Goal: Information Seeking & Learning: Learn about a topic

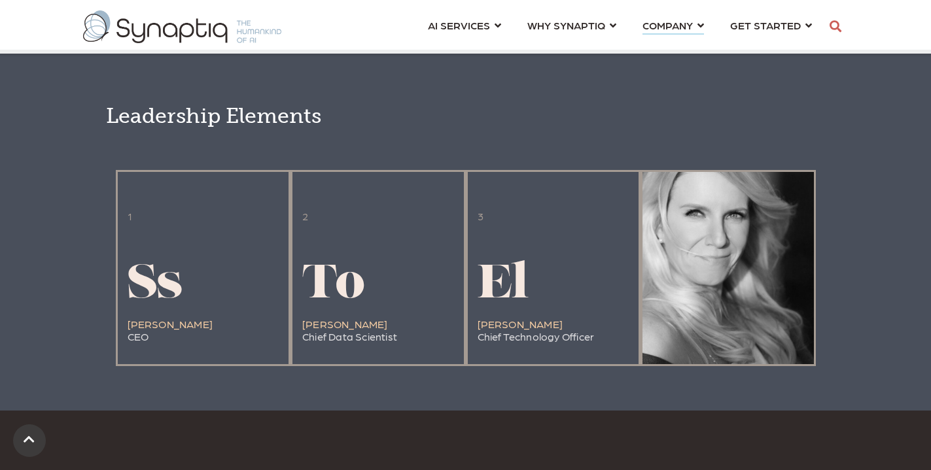
scroll to position [2509, 0]
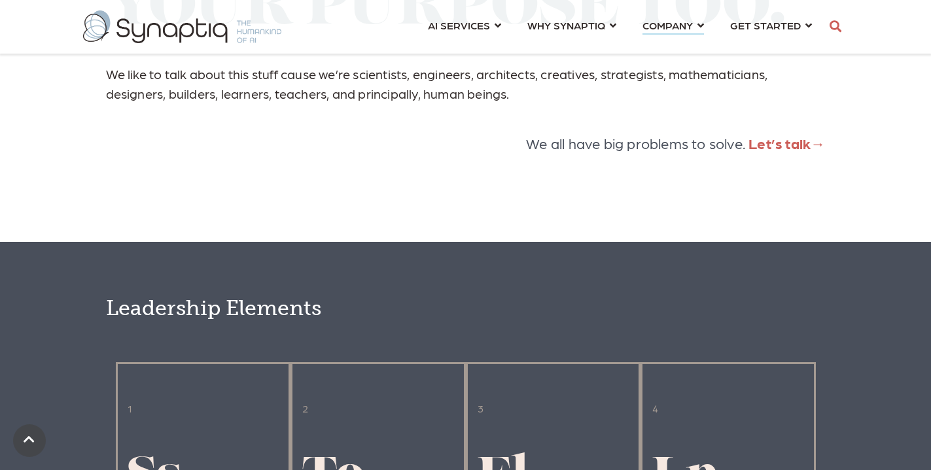
click at [413, 209] on div "We exist to build a better world for future generations through novel applicati…" at bounding box center [465, 12] width 931 height 459
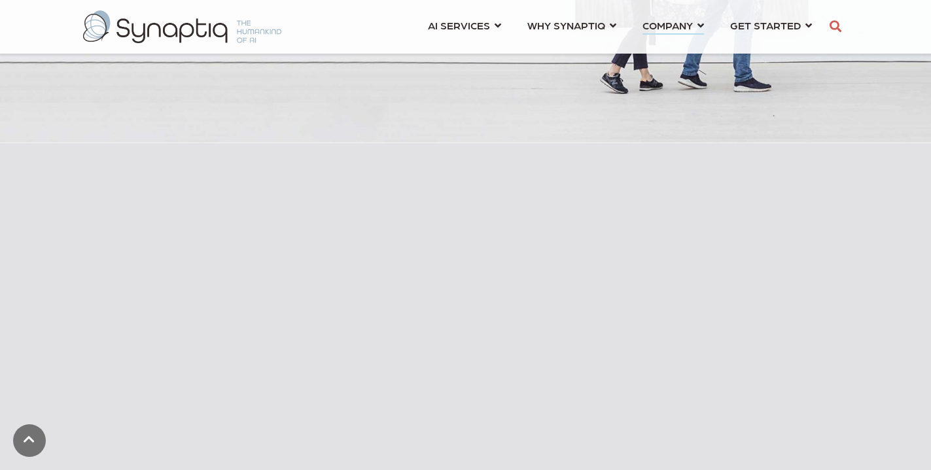
scroll to position [0, 0]
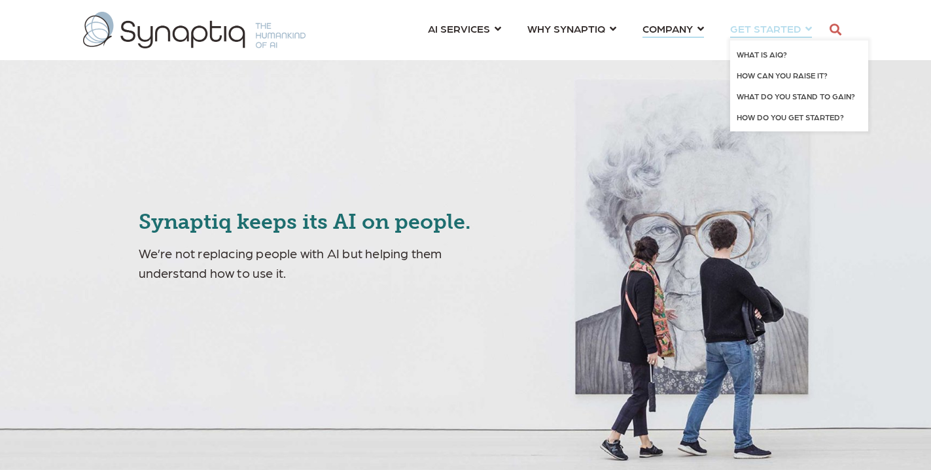
click at [754, 26] on span "GET STARTED" at bounding box center [765, 28] width 71 height 12
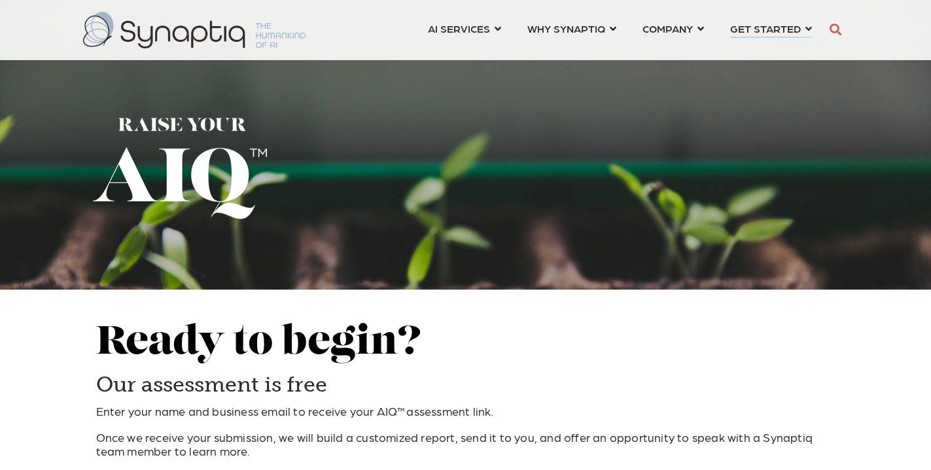
click at [514, 379] on h3 "Our assessment is free" at bounding box center [465, 385] width 739 height 27
click at [545, 334] on h2 "Ready to begin?" at bounding box center [465, 343] width 739 height 43
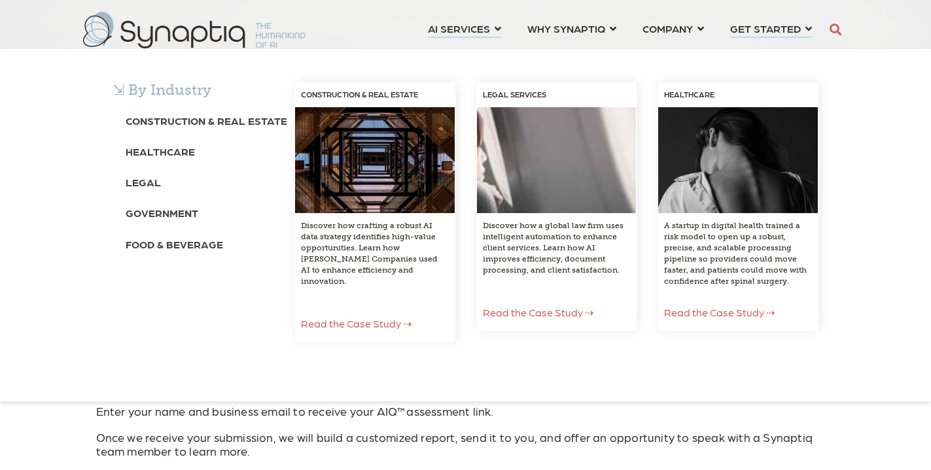
click at [376, 354] on div "CONSTRUCTION & REAL ESTATE Discover how crafting a robust AI data strategy iden…" at bounding box center [375, 225] width 182 height 287
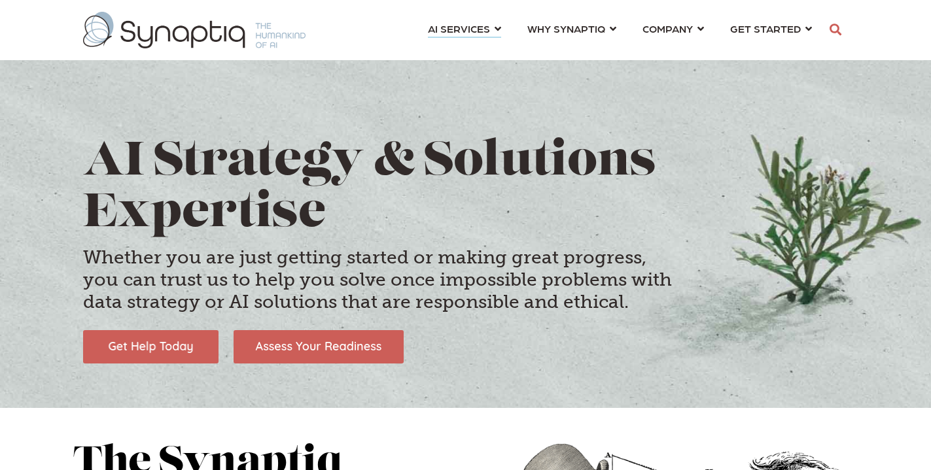
scroll to position [0, 6]
